Goal: Find contact information: Find contact information

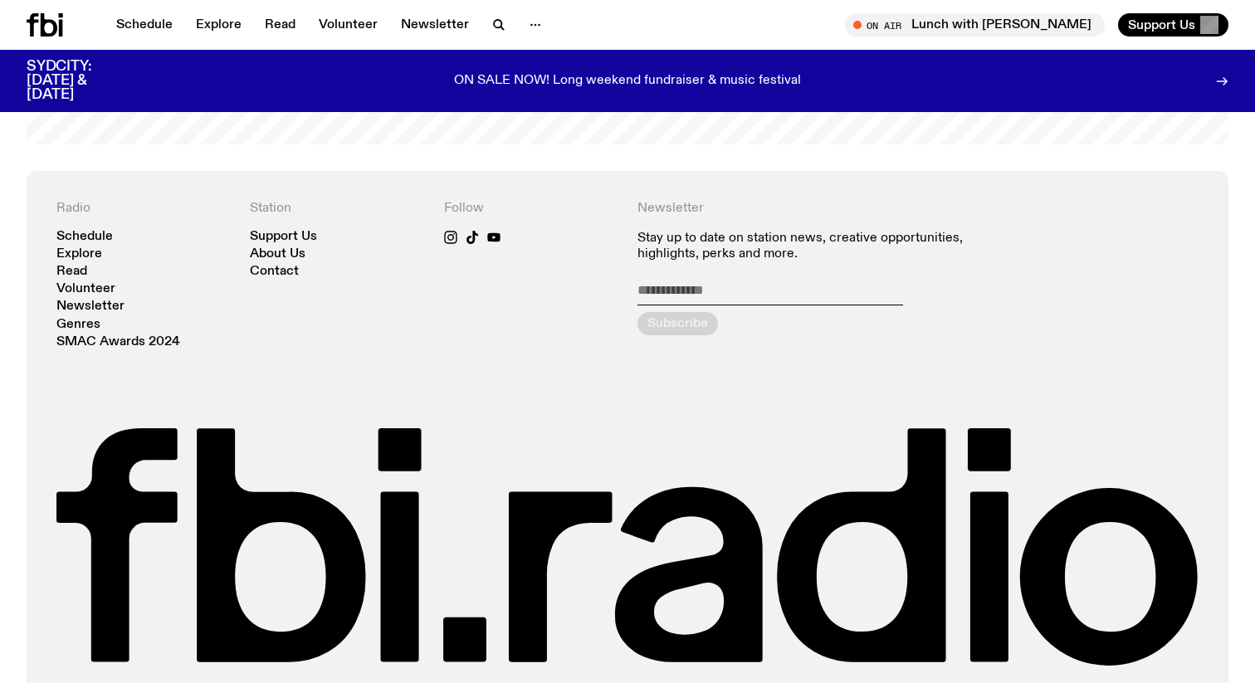
scroll to position [3597, 0]
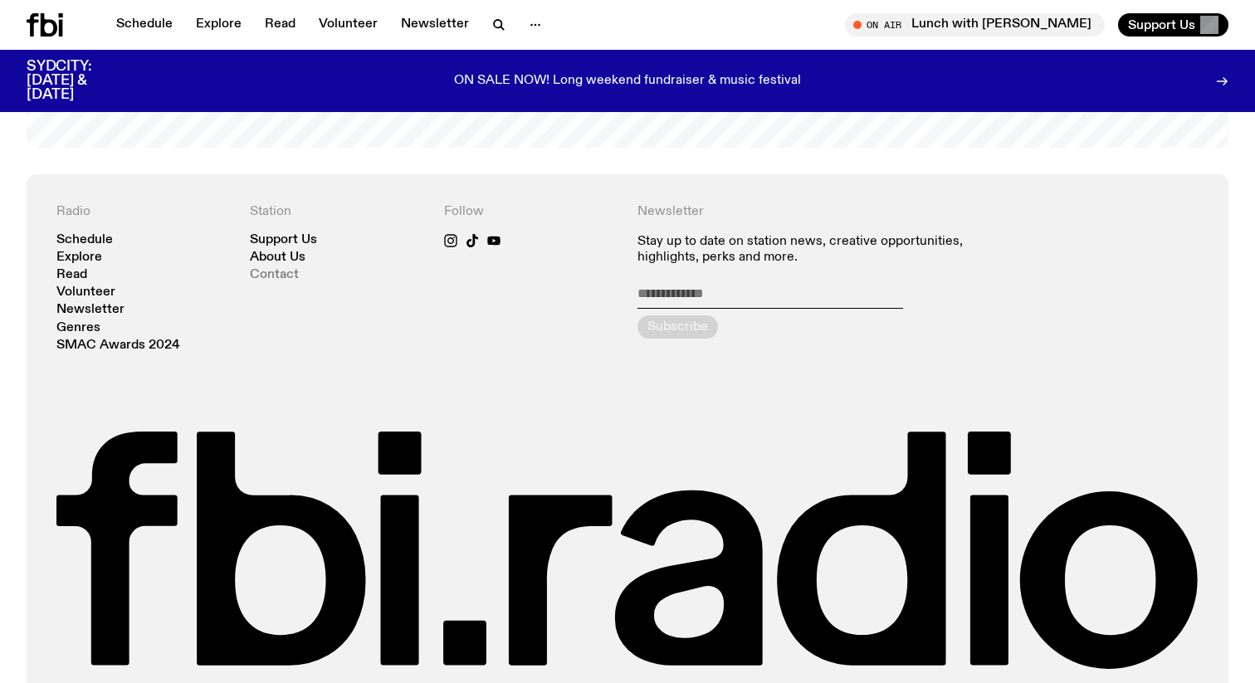
click at [270, 279] on link "Contact" at bounding box center [274, 275] width 49 height 12
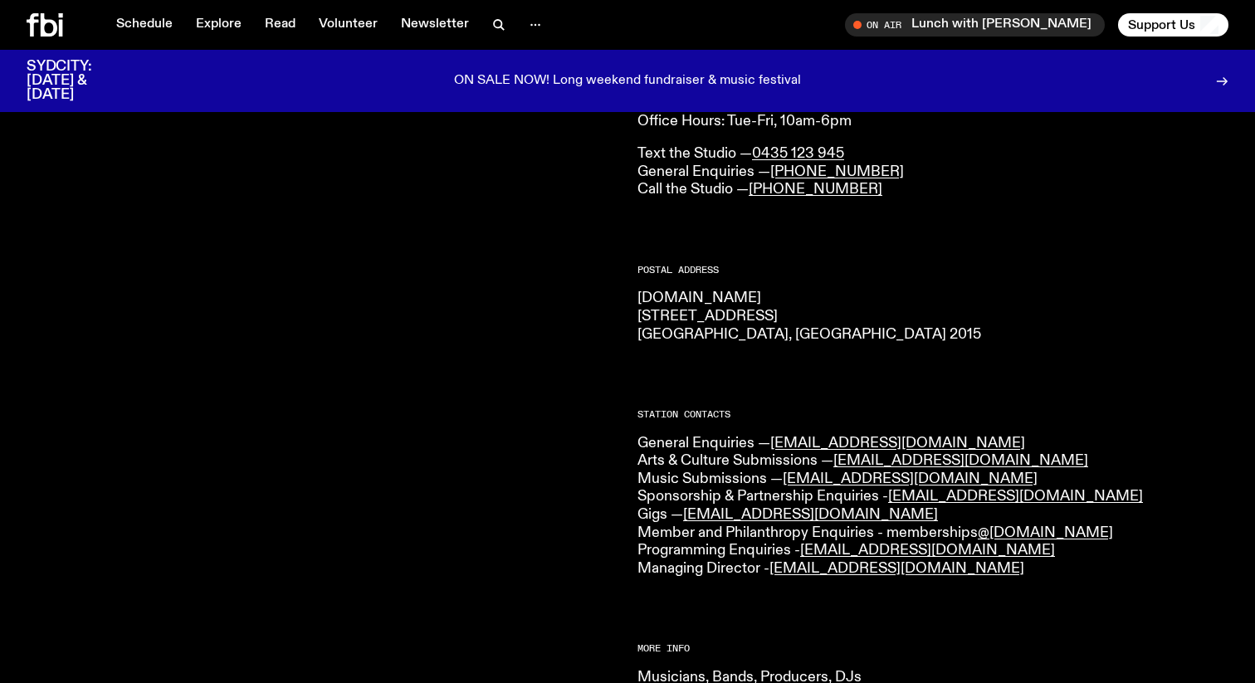
scroll to position [149, 0]
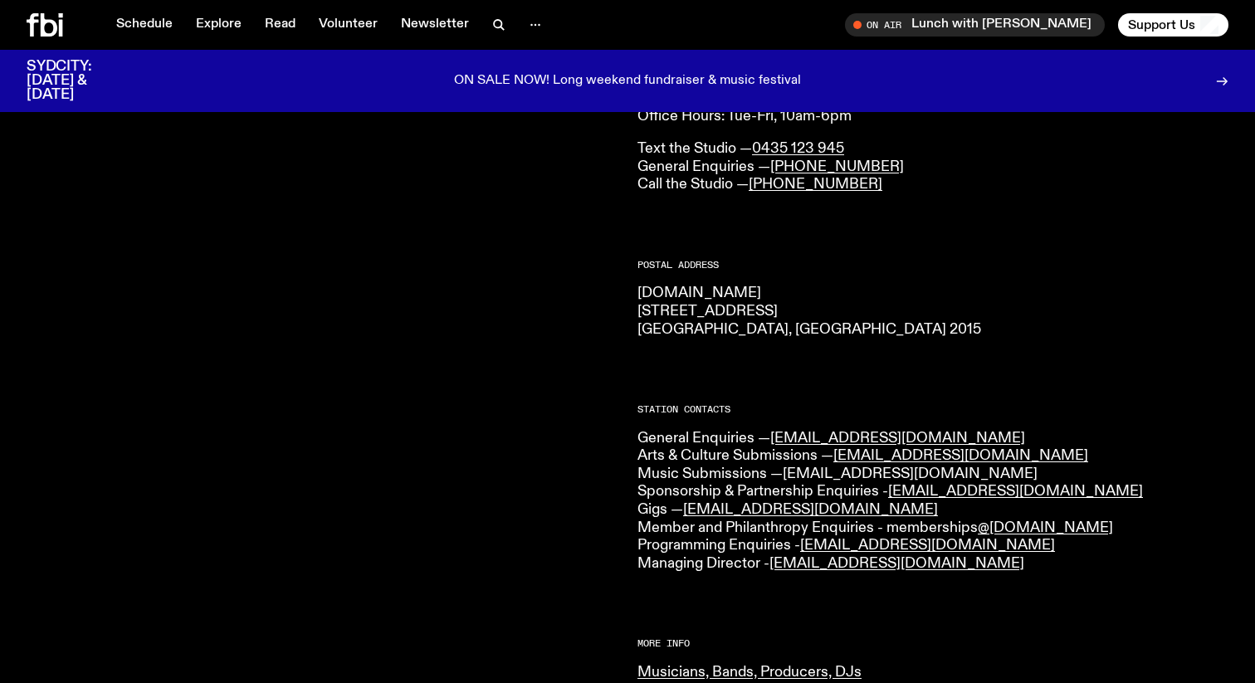
click at [870, 475] on link "[EMAIL_ADDRESS][DOMAIN_NAME]" at bounding box center [910, 473] width 255 height 15
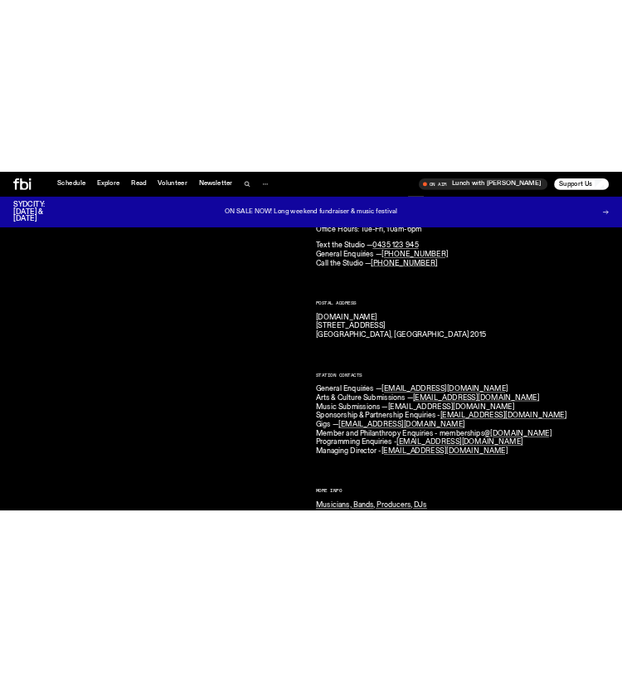
scroll to position [160, 0]
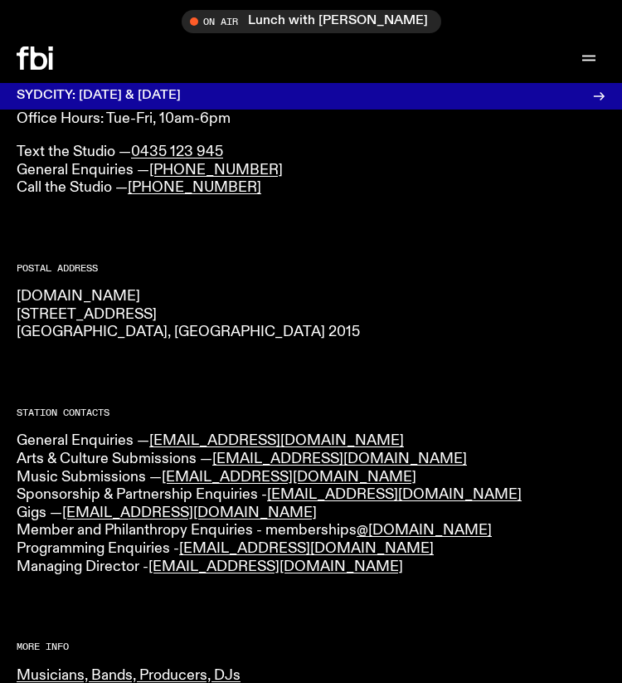
click at [284, 290] on p "[DOMAIN_NAME] [STREET_ADDRESS] 2015" at bounding box center [311, 315] width 589 height 54
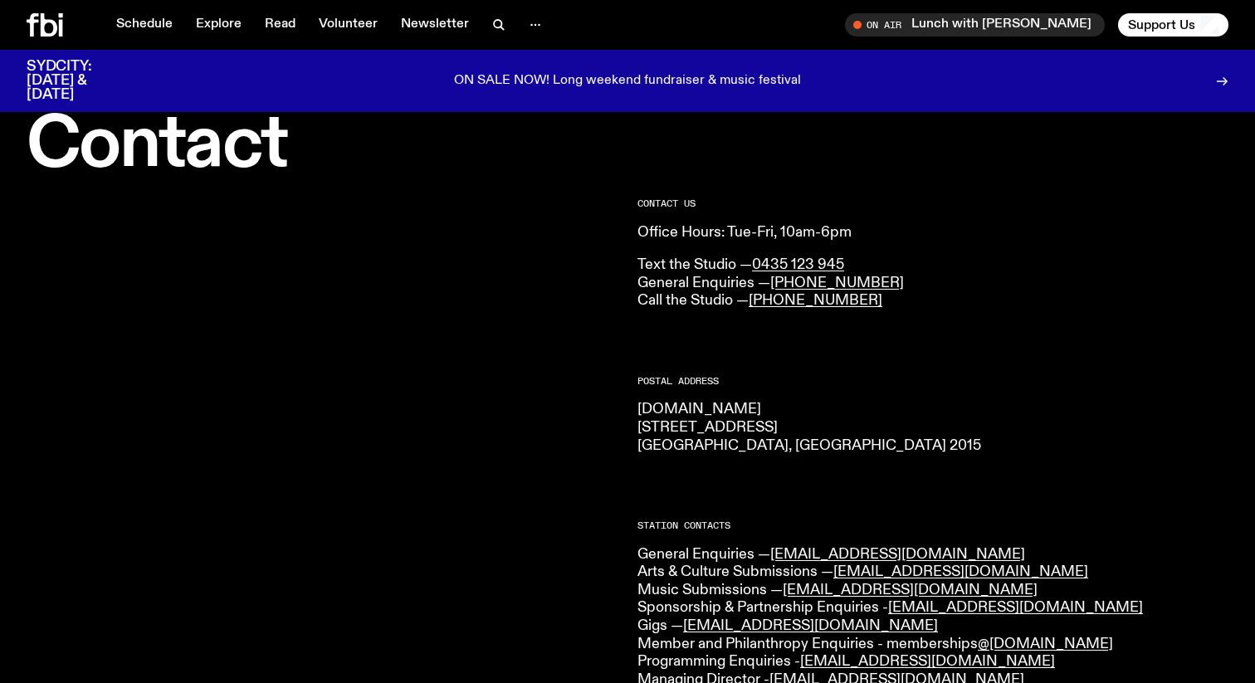
scroll to position [0, 0]
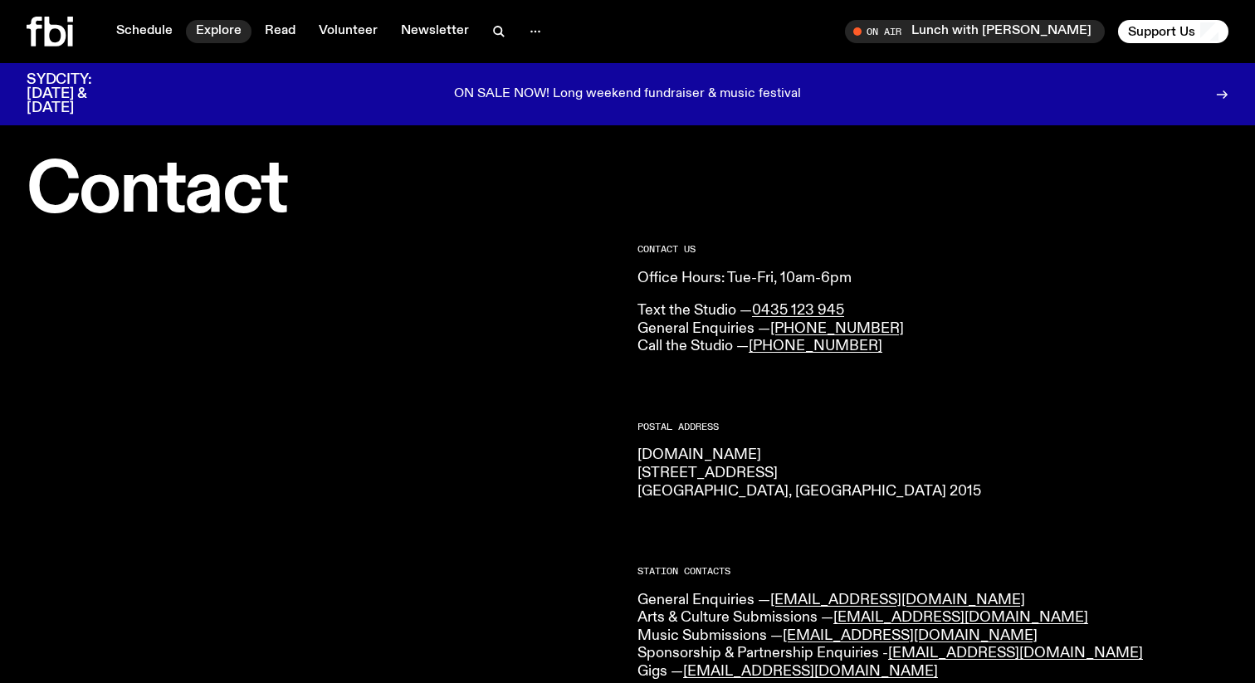
click at [222, 31] on link "Explore" at bounding box center [219, 31] width 66 height 23
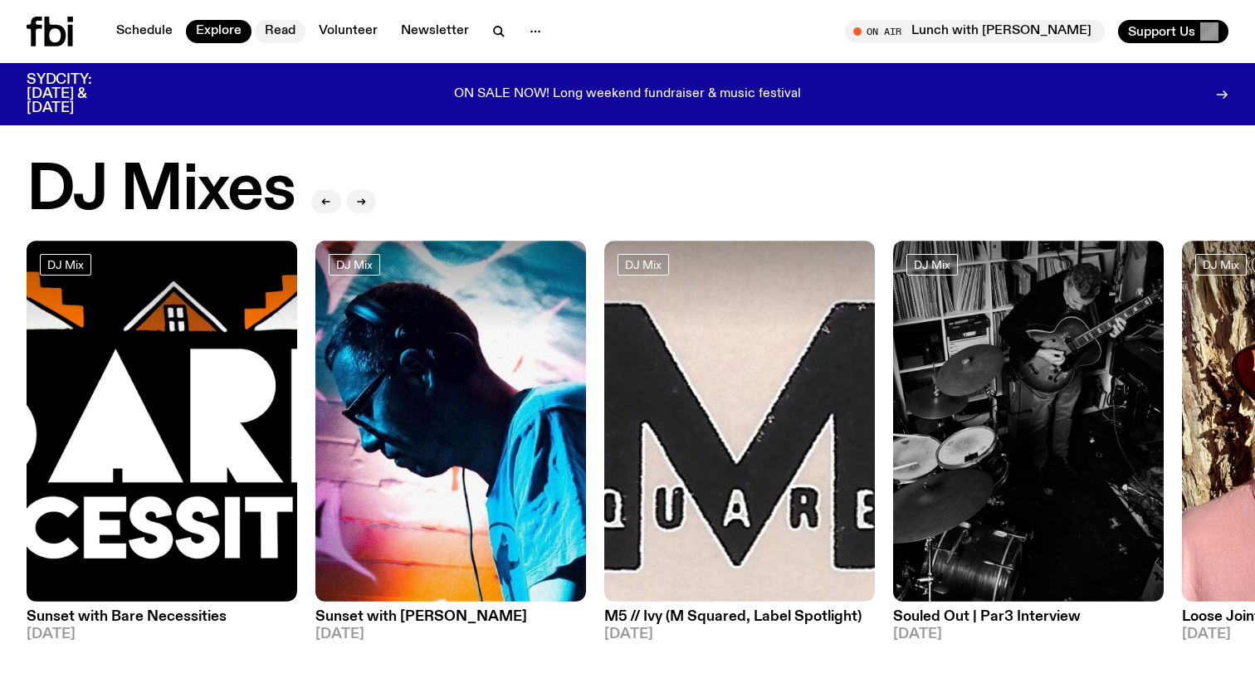
click at [287, 32] on link "Read" at bounding box center [280, 31] width 51 height 23
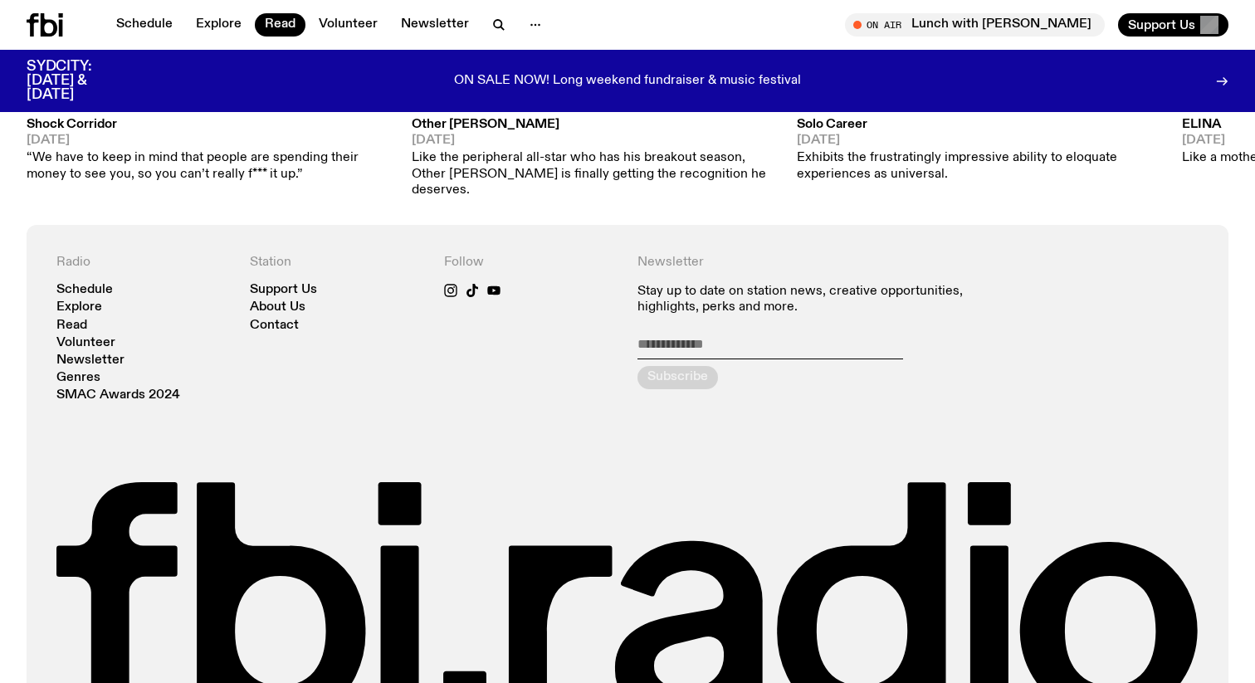
scroll to position [1958, 0]
